Goal: Find specific page/section: Find specific page/section

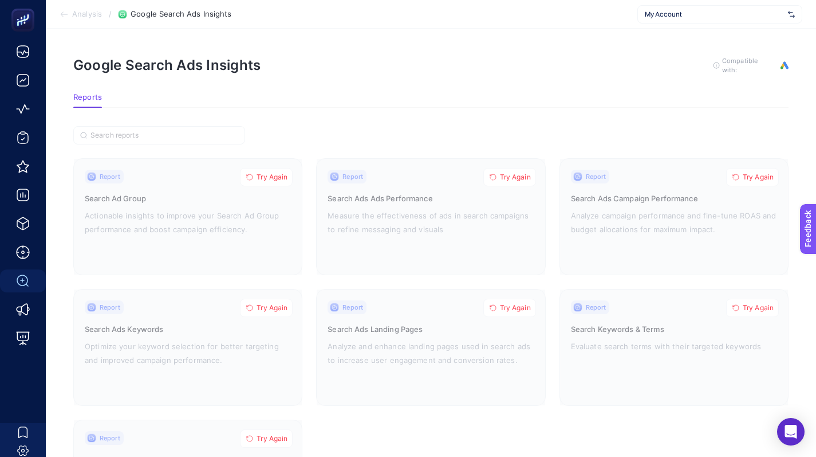
scroll to position [22, 0]
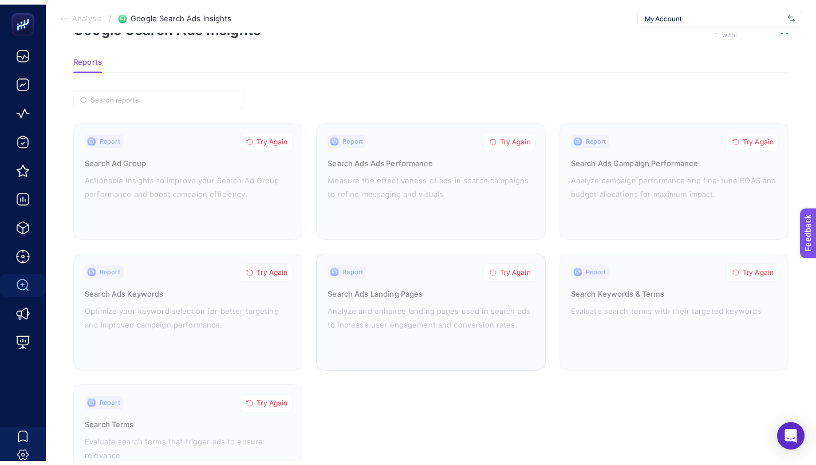
scroll to position [37, 0]
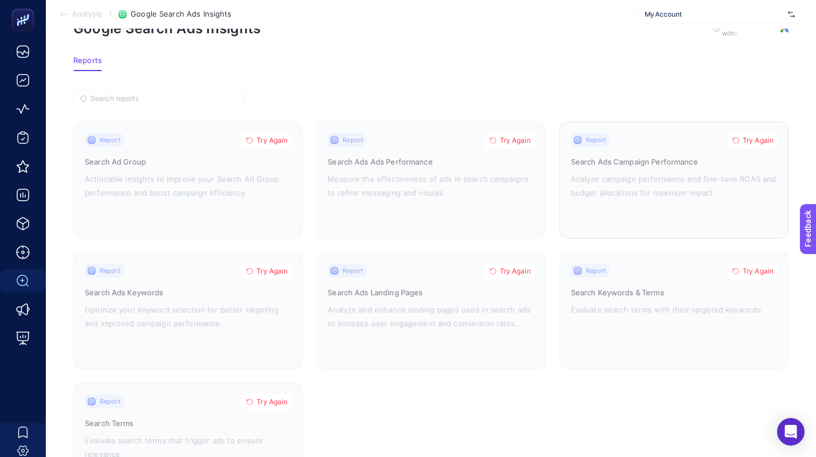
click at [741, 145] on button "Try Again" at bounding box center [752, 140] width 53 height 18
click at [741, 135] on button "Try Again" at bounding box center [752, 140] width 53 height 18
click at [656, 160] on div at bounding box center [674, 180] width 228 height 116
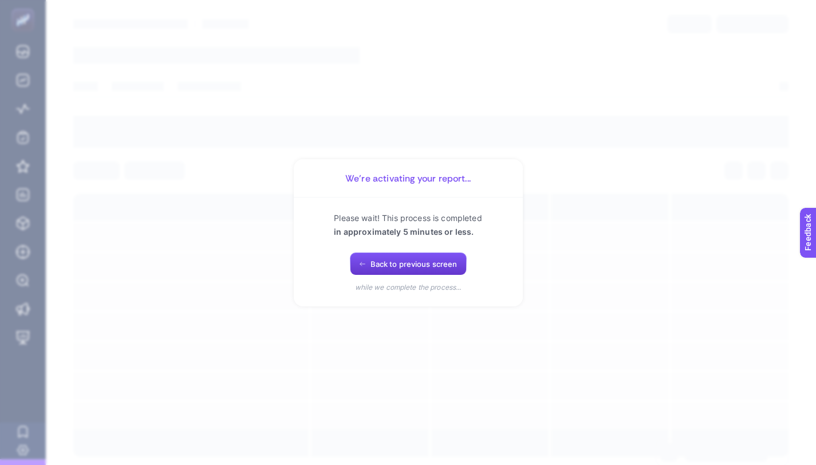
click at [408, 269] on button "Back to previous screen" at bounding box center [408, 264] width 117 height 23
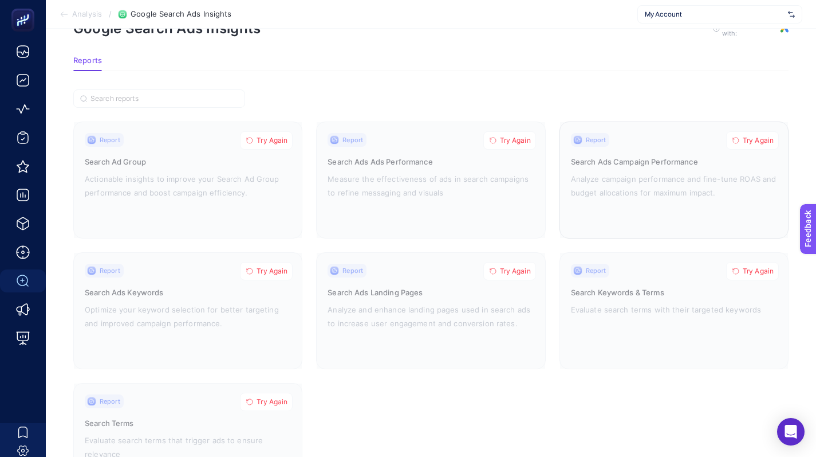
click at [685, 156] on div at bounding box center [674, 180] width 228 height 116
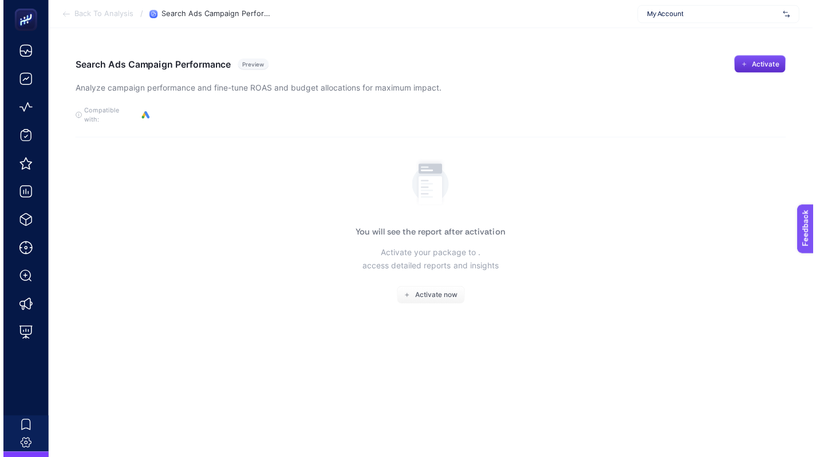
scroll to position [37, 0]
